Goal: Find specific page/section: Find specific page/section

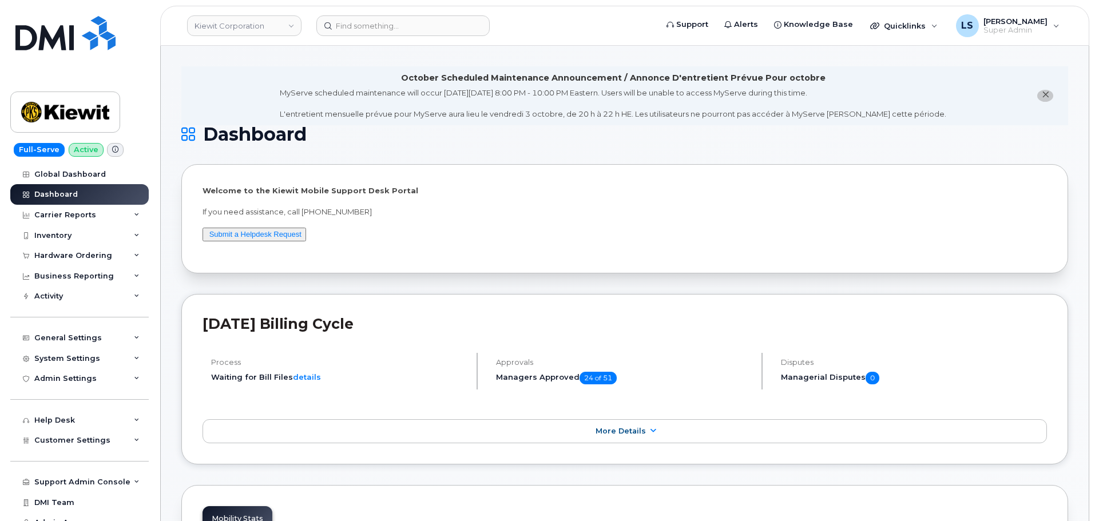
click at [1013, 42] on header "[PERSON_NAME] Corporation Support Alerts Knowledge Base Quicklinks Suspend / Ca…" at bounding box center [624, 26] width 929 height 40
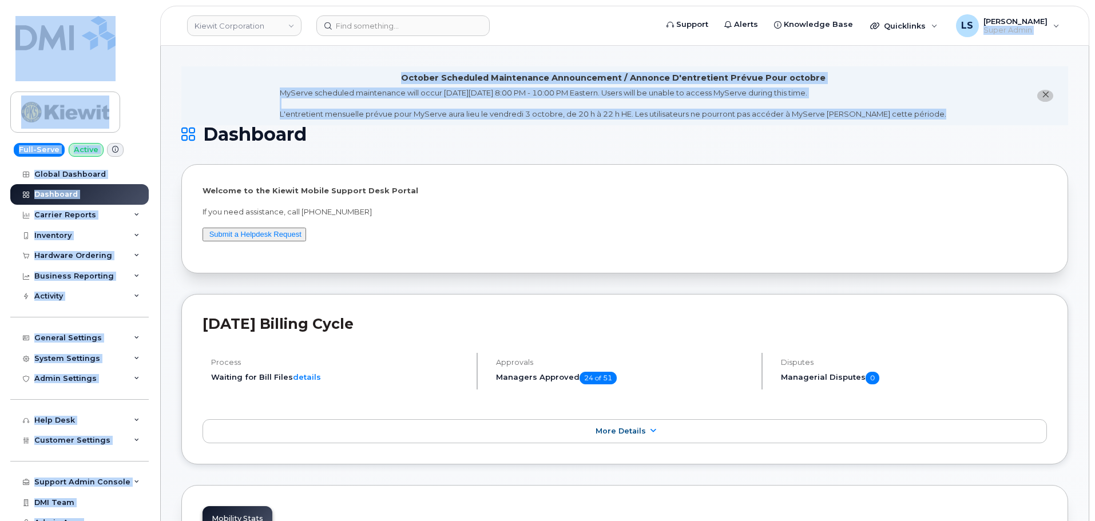
click at [486, 96] on div "MyServe scheduled maintenance will occur [DATE][DATE] 8:00 PM - 10:00 PM Easter…" at bounding box center [613, 104] width 666 height 32
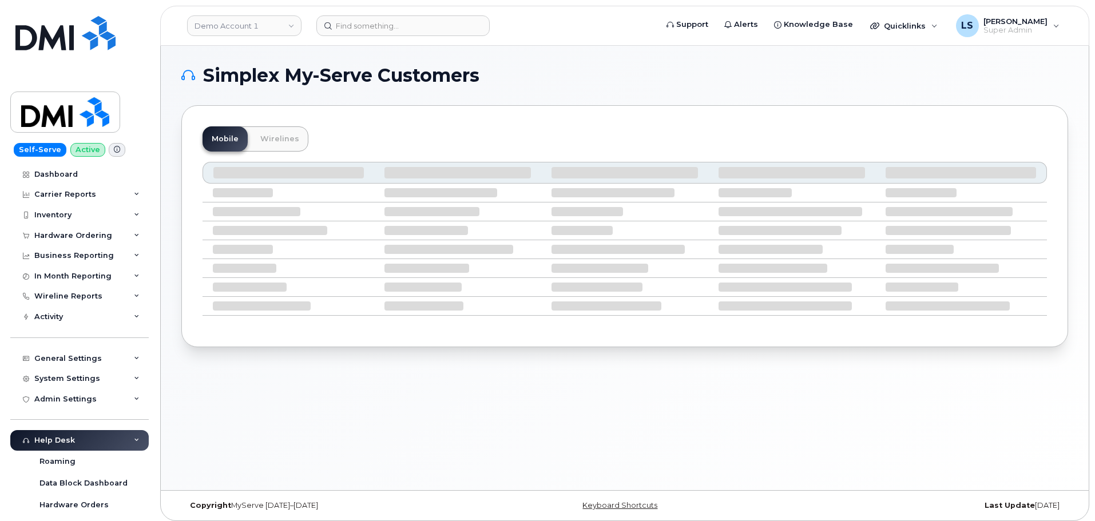
click at [580, 92] on div "Simplex My-Serve Customers Mobile Wirelines" at bounding box center [624, 206] width 887 height 281
